Goal: Navigation & Orientation: Find specific page/section

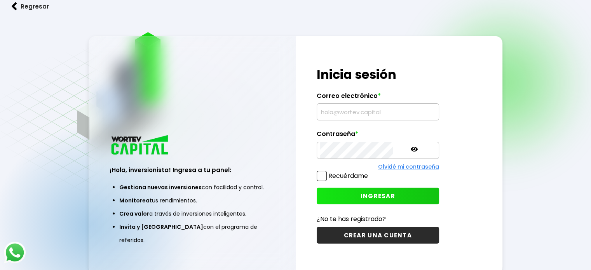
click at [348, 115] on input "text" at bounding box center [377, 112] width 115 height 16
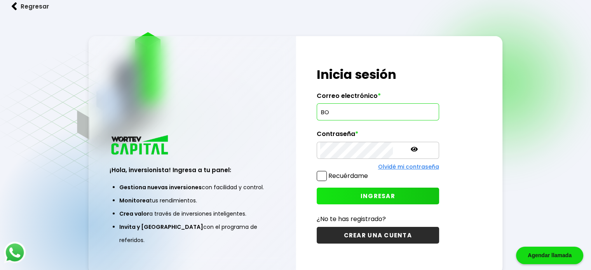
type input "B"
type input "[EMAIL_ADDRESS][DOMAIN_NAME]"
click at [370, 196] on span "INGRESAR" at bounding box center [378, 196] width 35 height 8
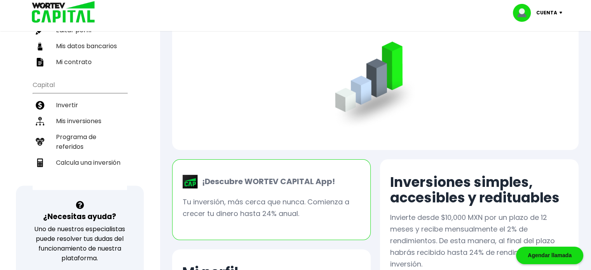
scroll to position [117, 0]
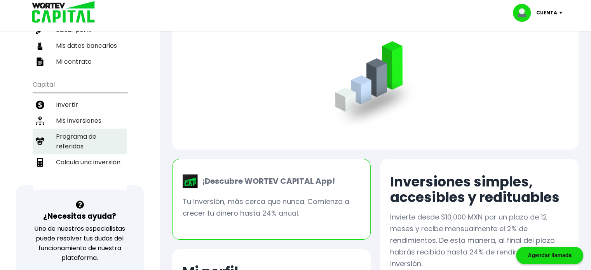
click at [75, 129] on li "Programa de referidos" at bounding box center [80, 142] width 94 height 26
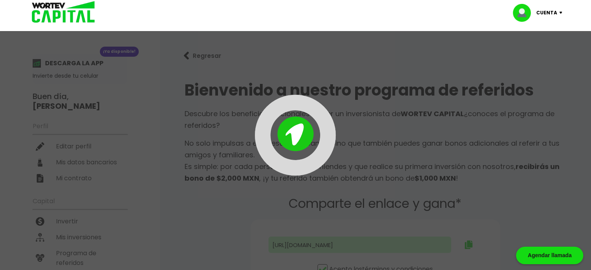
type input "[URL][DOMAIN_NAME]"
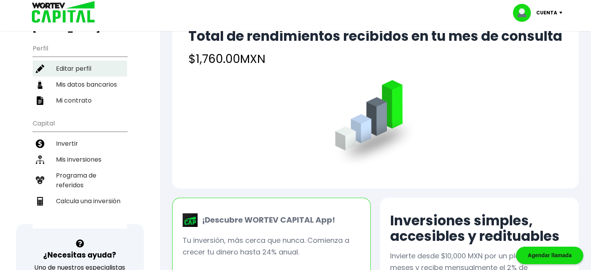
scroll to position [39, 0]
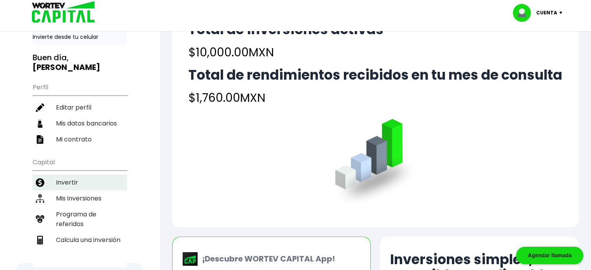
click at [67, 174] on li "Invertir" at bounding box center [80, 182] width 94 height 16
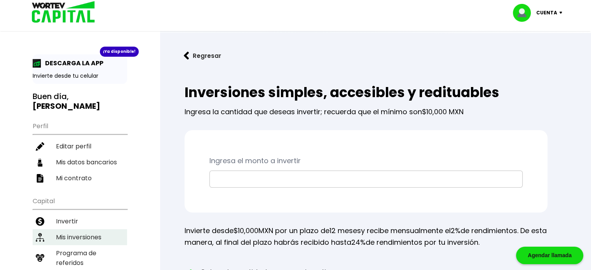
click at [71, 229] on li "Mis inversiones" at bounding box center [80, 237] width 94 height 16
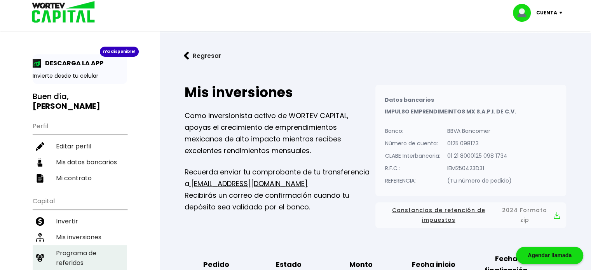
click at [64, 245] on li "Programa de referidos" at bounding box center [80, 258] width 94 height 26
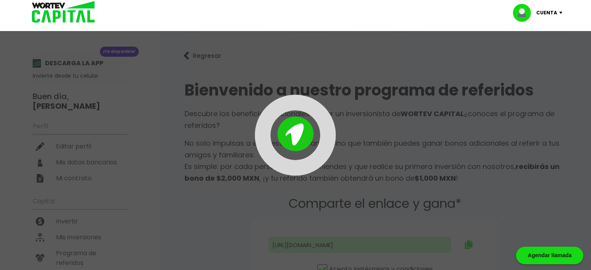
type input "[URL][DOMAIN_NAME]"
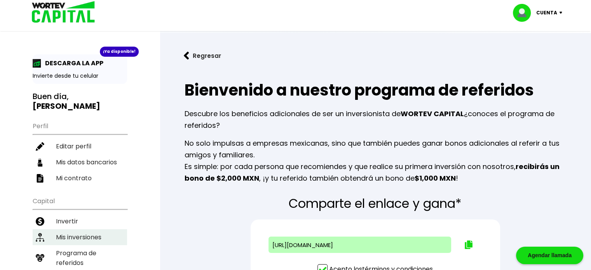
click at [77, 229] on li "Mis inversiones" at bounding box center [80, 237] width 94 height 16
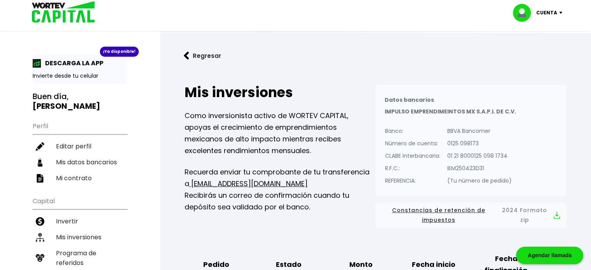
click at [70, 98] on h3 "Buen día, [PERSON_NAME]" at bounding box center [80, 101] width 94 height 19
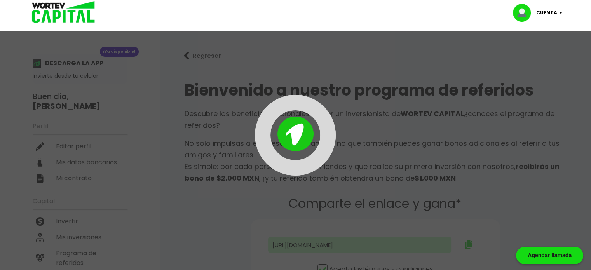
type input "[URL][DOMAIN_NAME]"
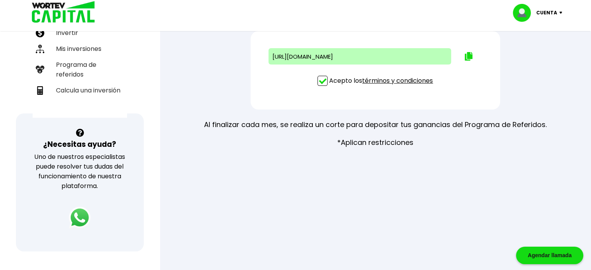
scroll to position [194, 0]
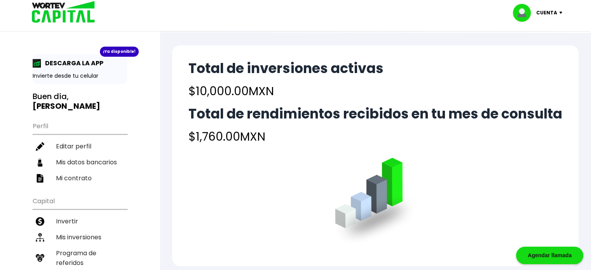
click at [550, 9] on p "Cuenta" at bounding box center [546, 13] width 21 height 12
click at [532, 56] on li "Cerrar sesión" at bounding box center [538, 52] width 62 height 16
